Goal: Task Accomplishment & Management: Complete application form

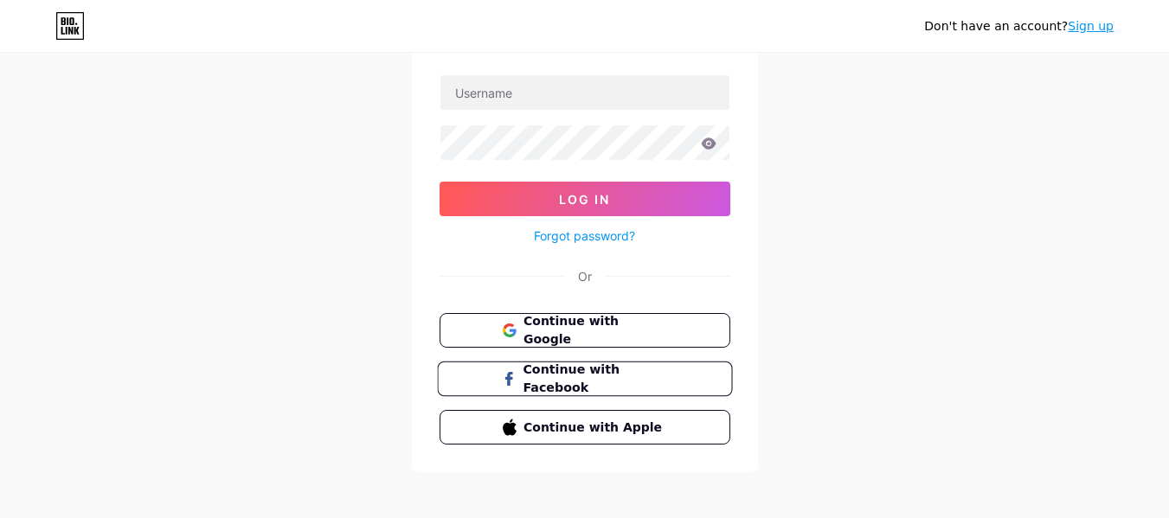
scroll to position [119, 0]
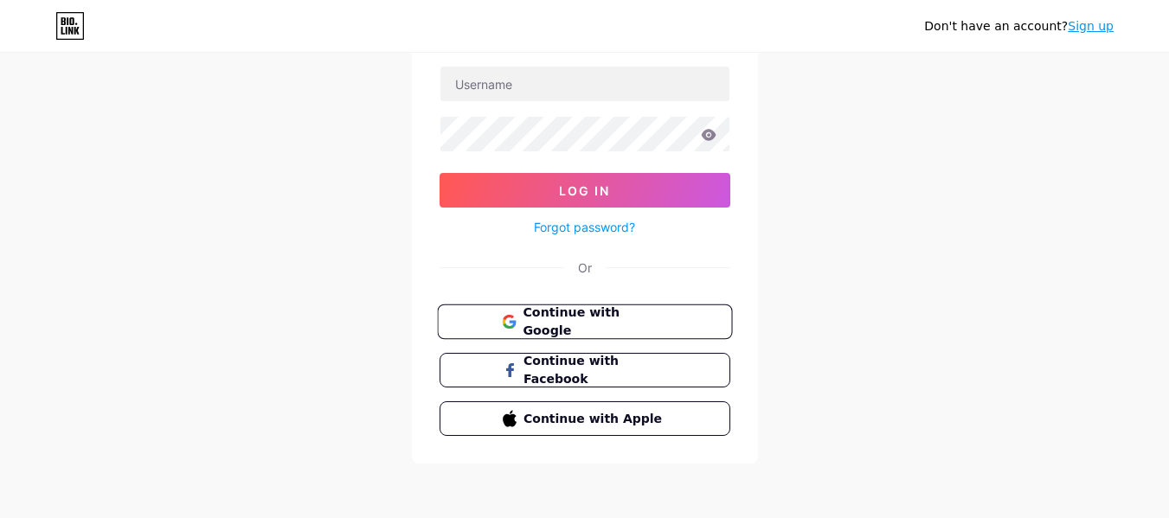
click at [583, 332] on button "Continue with Google" at bounding box center [584, 322] width 295 height 35
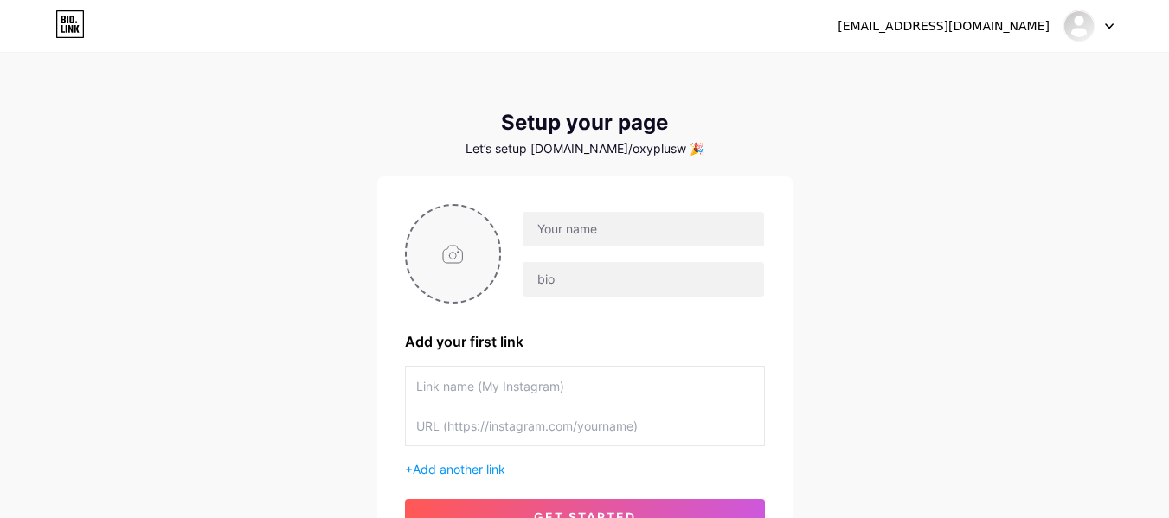
click at [463, 253] on input "file" at bounding box center [453, 254] width 93 height 96
type input "C:\fakepath\Untitled design (4).jpg"
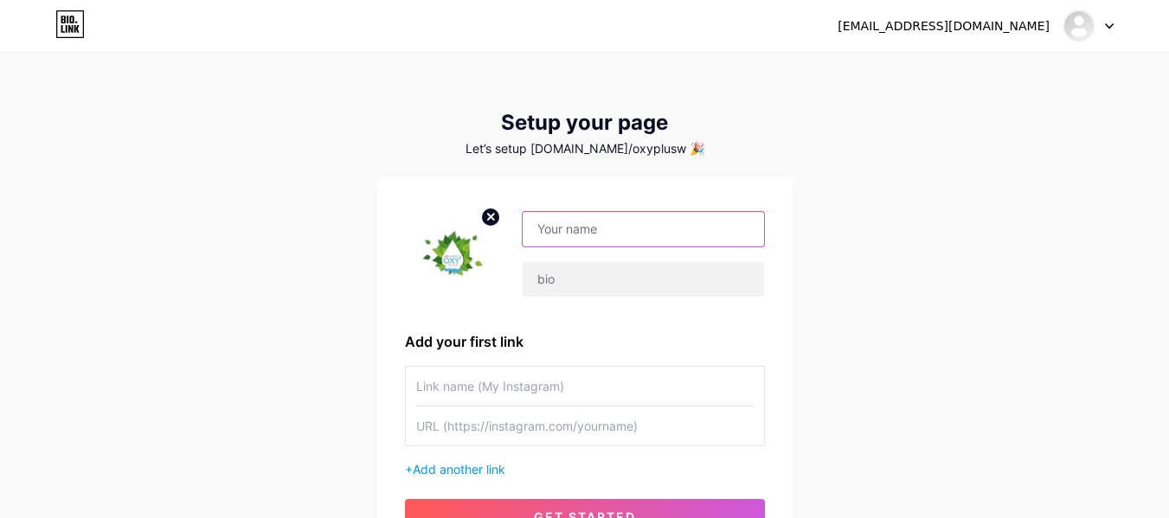
click at [587, 229] on input "text" at bounding box center [643, 229] width 241 height 35
paste input "Oxy Plus Water"
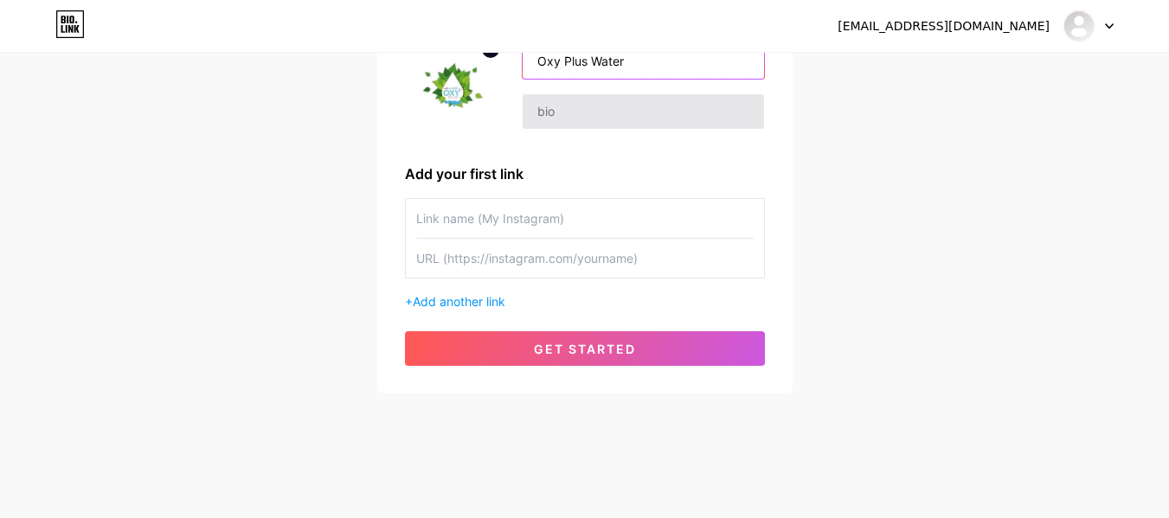
type input "Oxy Plus Water"
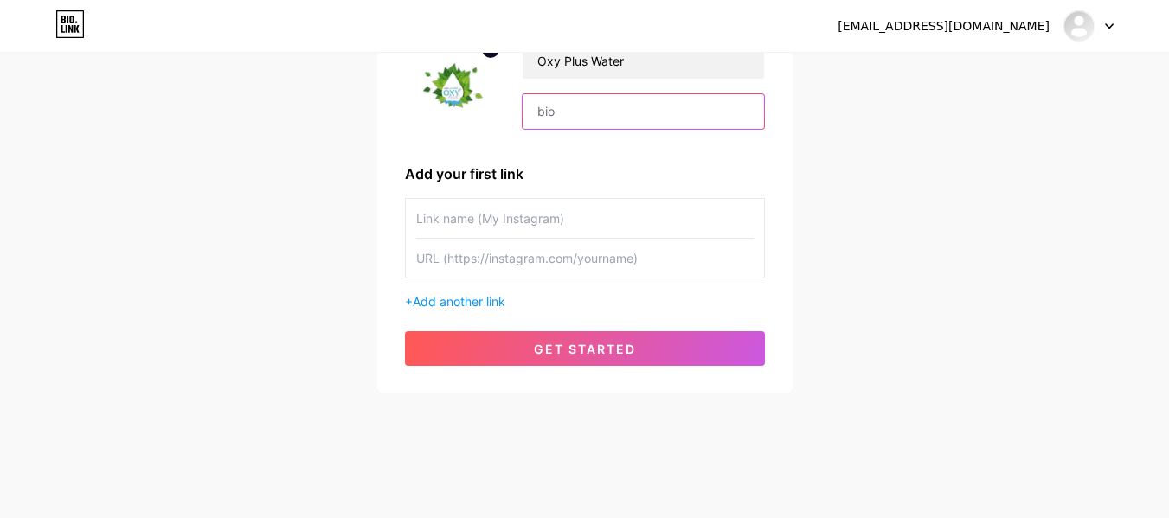
click at [596, 118] on input "text" at bounding box center [643, 111] width 241 height 35
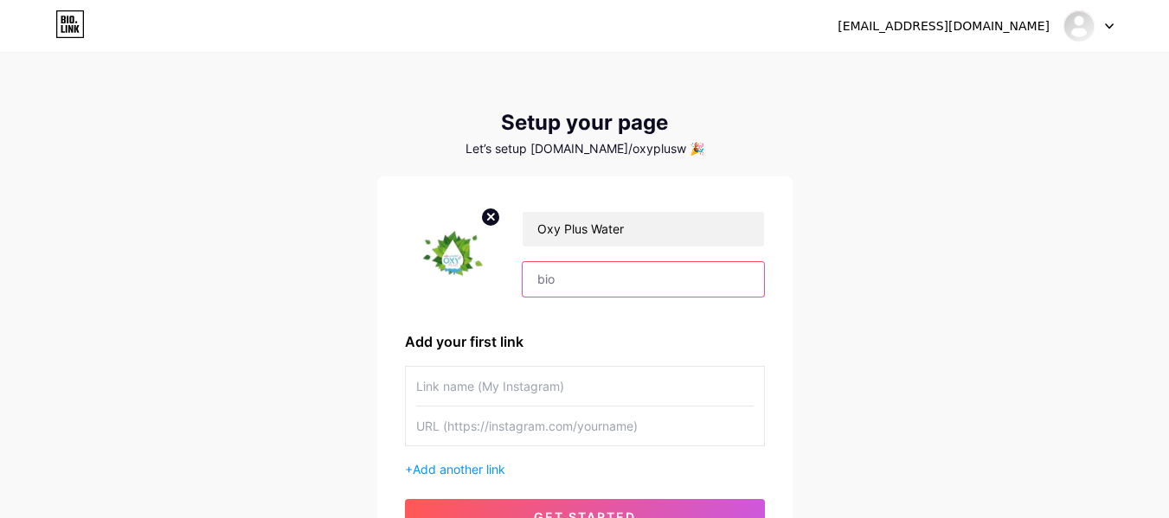
paste input "At Oxy Plus Water, we’re passionate about providing clean, safe, and healthy dr…"
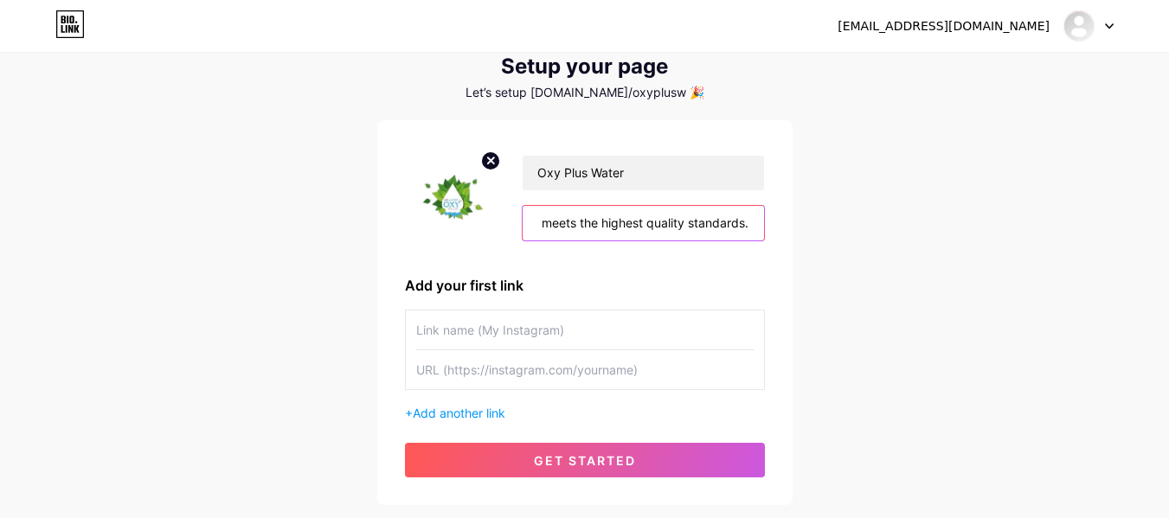
scroll to position [87, 0]
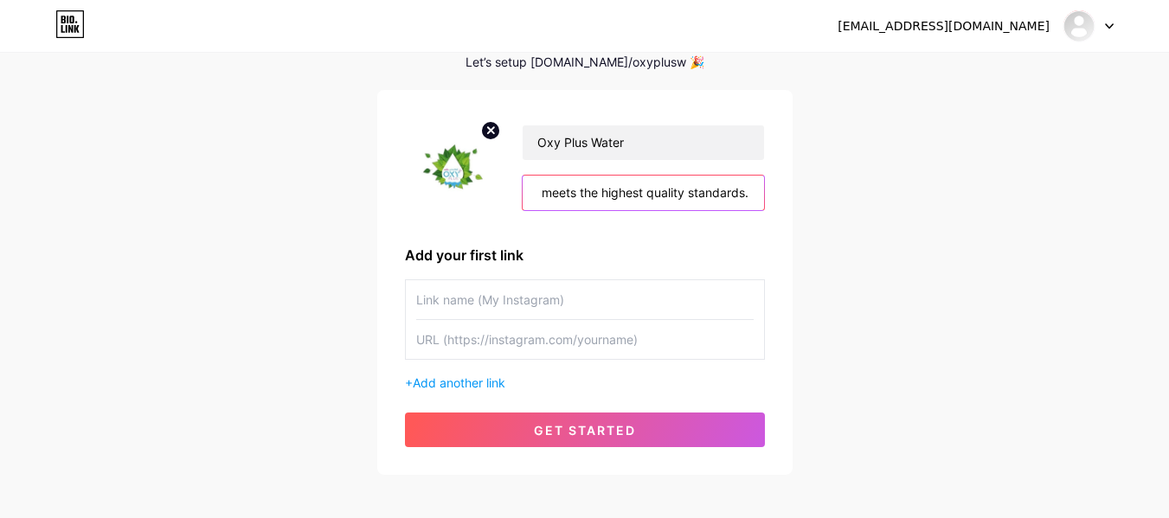
type input "At Oxy Plus Water, we’re passionate about providing clean, safe, and healthy dr…"
click at [471, 284] on input "text" at bounding box center [584, 299] width 337 height 39
paste input "https://oxypluswater.com/"
type input "https://oxypluswater.com/"
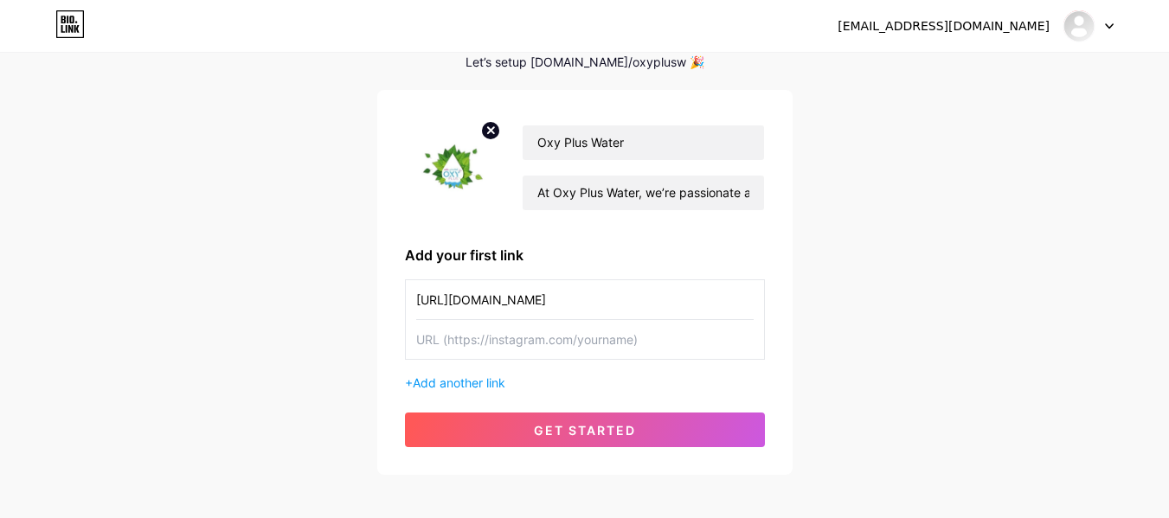
click at [490, 343] on input "text" at bounding box center [584, 339] width 337 height 39
paste input "https://oxypluswater.com/"
type input "https://oxypluswater.com/"
drag, startPoint x: 259, startPoint y: 298, endPoint x: 173, endPoint y: 298, distance: 85.6
click at [173, 298] on div "oxypluswater10@gmail.com Dashboard Logout Setup your page Let’s setup bio.link/…" at bounding box center [584, 221] width 1169 height 617
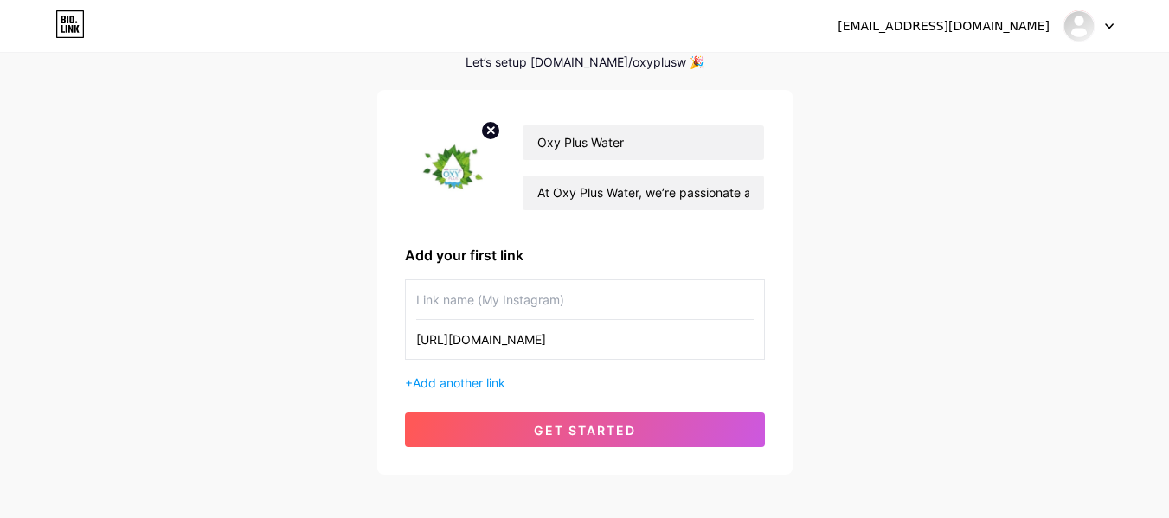
type input "w"
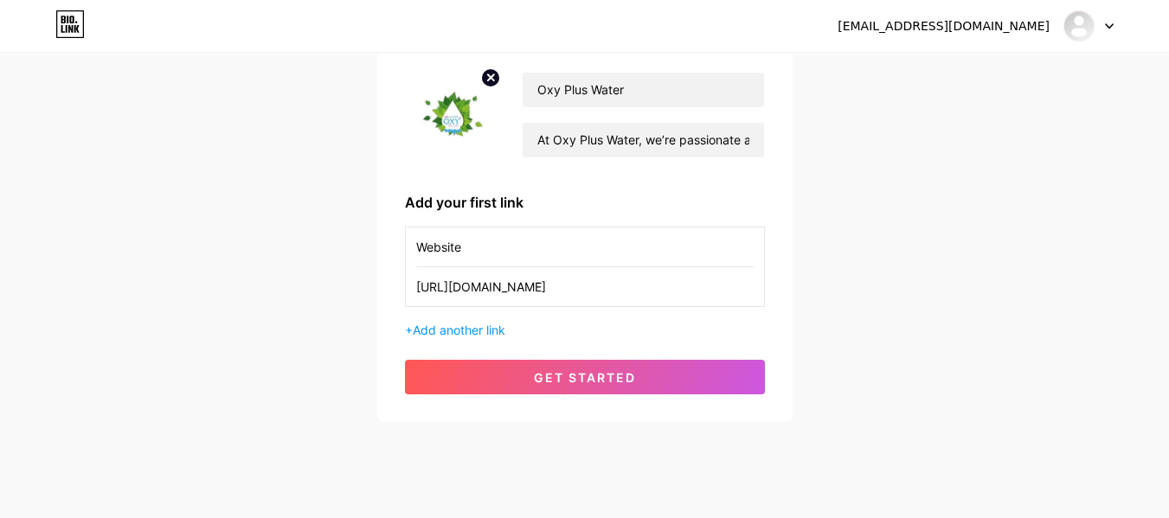
scroll to position [168, 0]
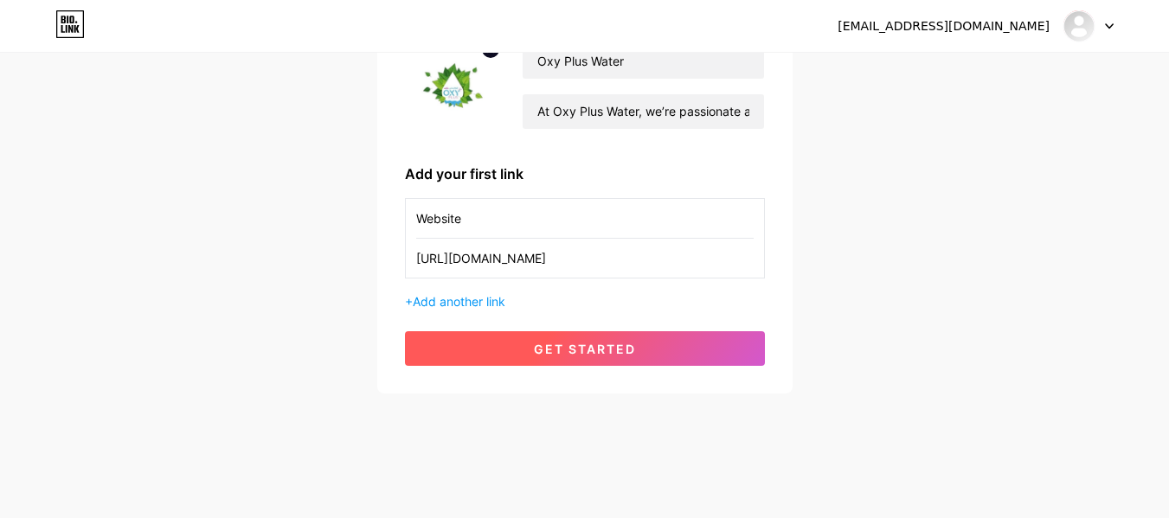
type input "Website"
click at [618, 350] on span "get started" at bounding box center [585, 349] width 102 height 15
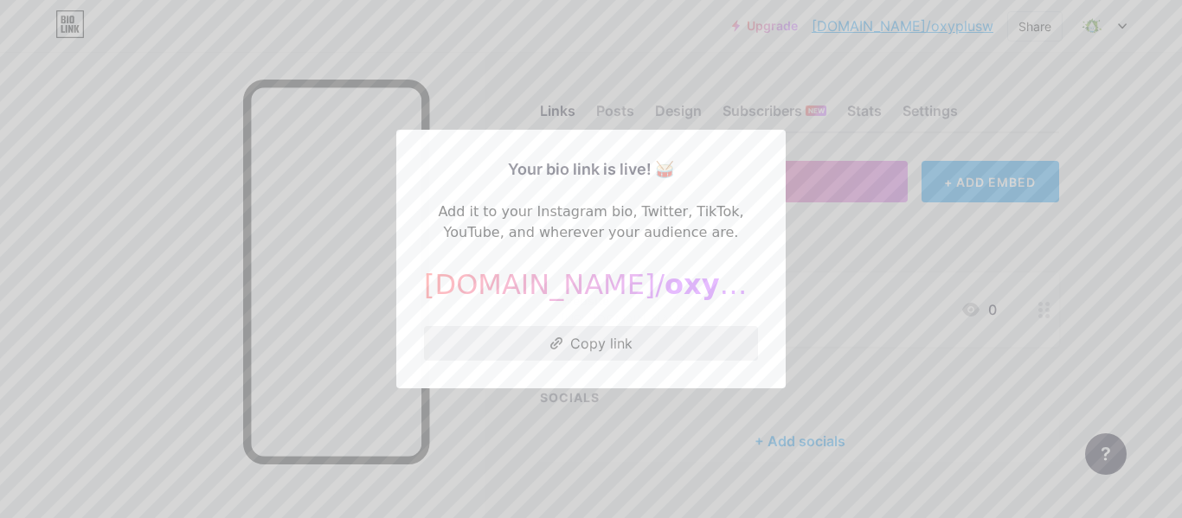
click at [577, 350] on button "Copy link" at bounding box center [591, 343] width 334 height 35
